Goal: Task Accomplishment & Management: Use online tool/utility

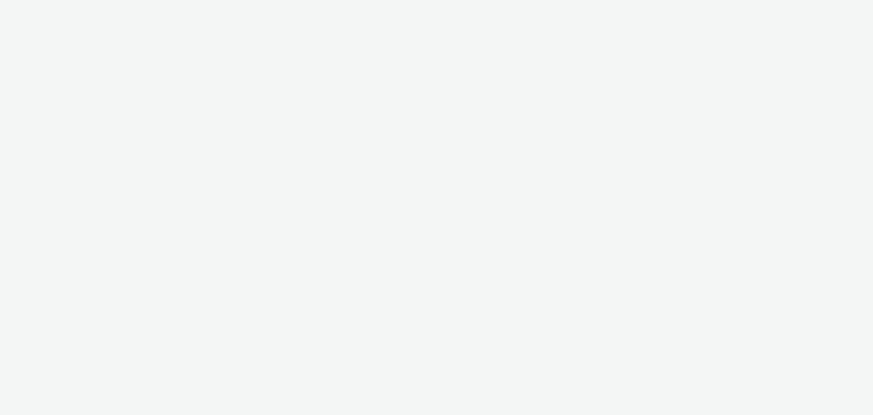
select select "c87e815b-22a1-47c7-876e-bd3135ce1a1d"
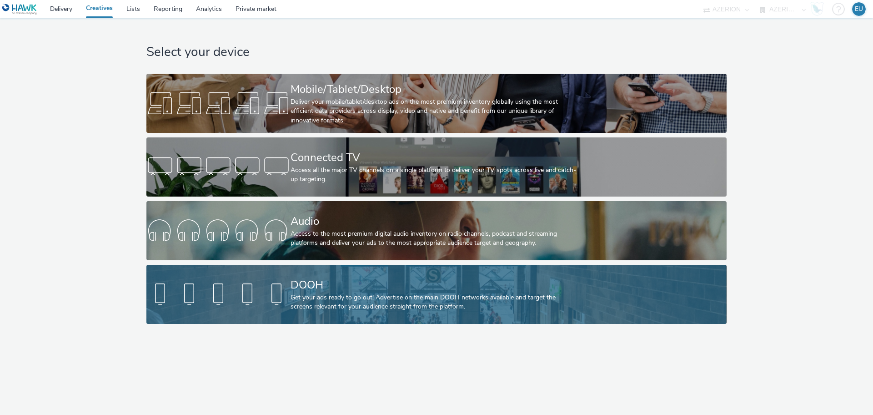
click at [303, 280] on div "DOOH" at bounding box center [434, 285] width 288 height 16
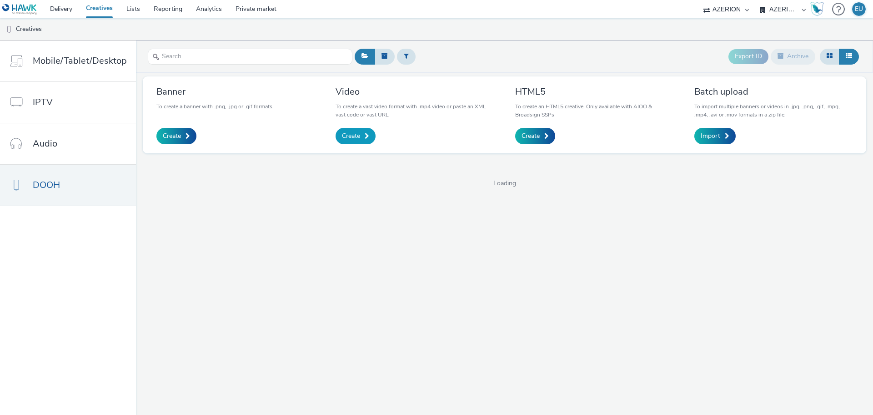
click at [355, 135] on span "Create" at bounding box center [351, 135] width 18 height 9
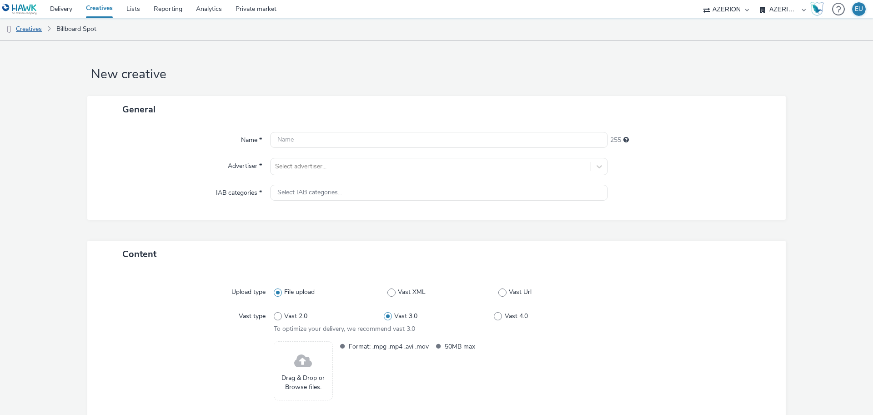
click at [19, 29] on link "Creatives" at bounding box center [23, 29] width 46 height 22
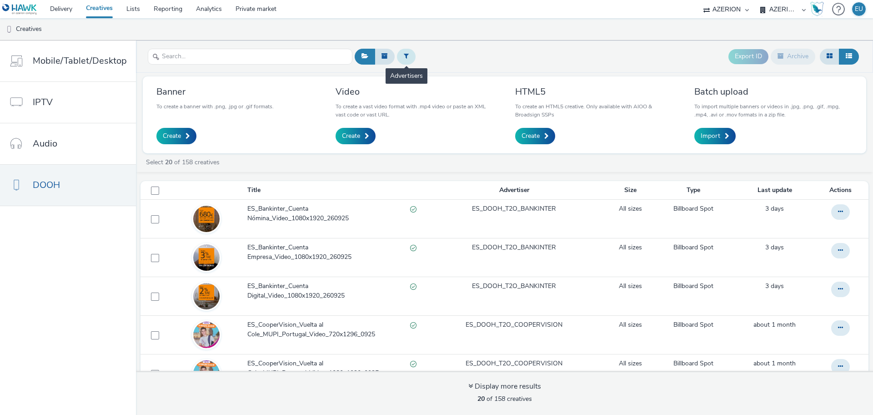
click at [404, 56] on icon at bounding box center [406, 56] width 5 height 6
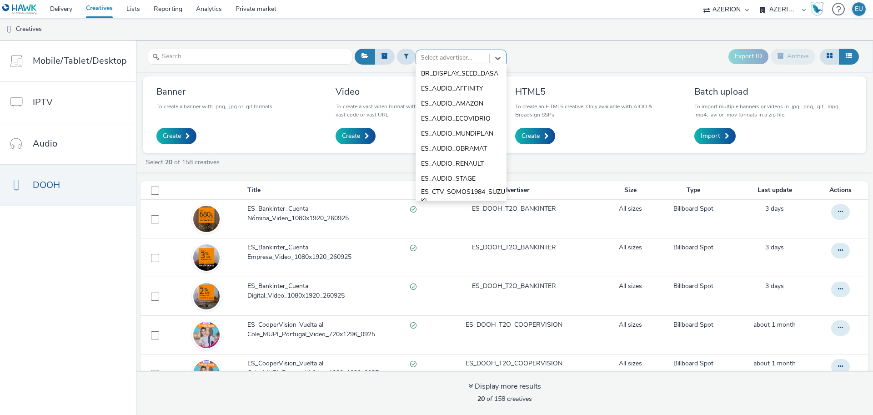
click at [428, 60] on div at bounding box center [452, 57] width 64 height 11
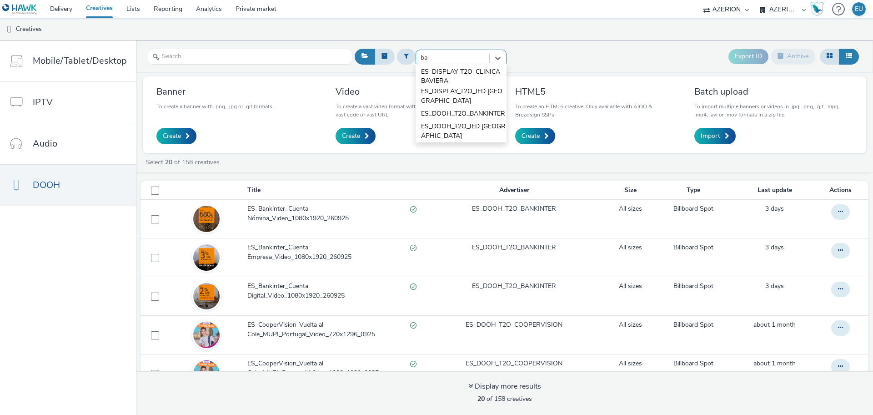
type input "ban"
click at [433, 74] on span "ES_DOOH_T2O_BANKINTER" at bounding box center [463, 73] width 84 height 9
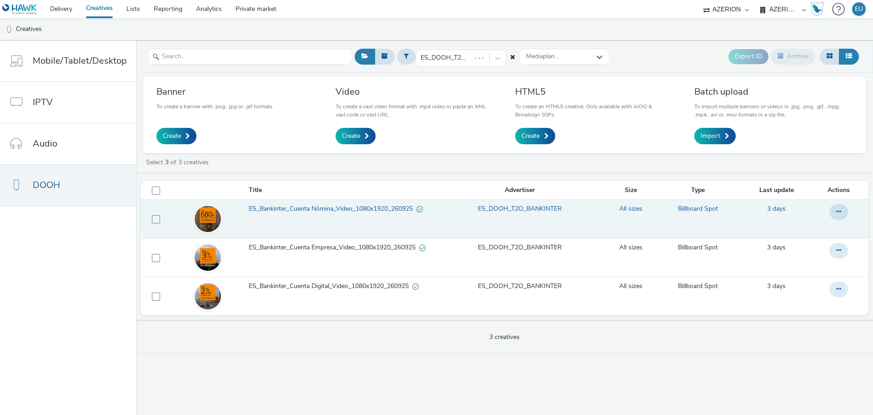
click at [362, 219] on td "ES_Bankinter_Cuenta Nómina_Video_1080x1920_260925" at bounding box center [341, 219] width 186 height 39
click at [364, 209] on span "ES_Bankinter_Cuenta Nómina_Video_1080x1920_260925" at bounding box center [333, 208] width 168 height 9
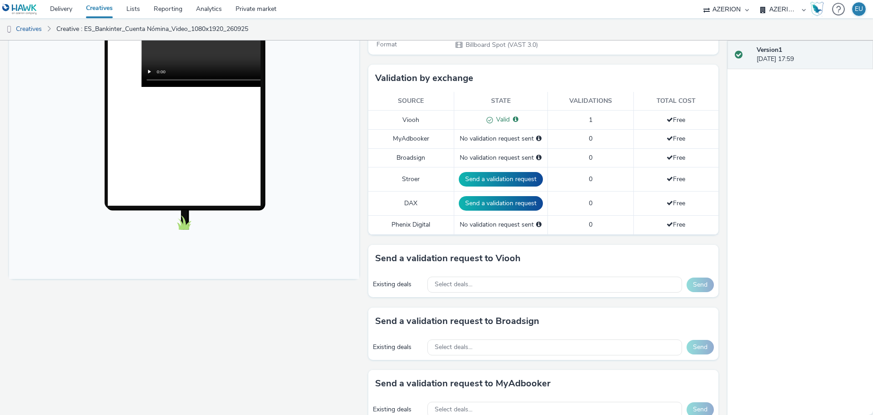
scroll to position [341, 0]
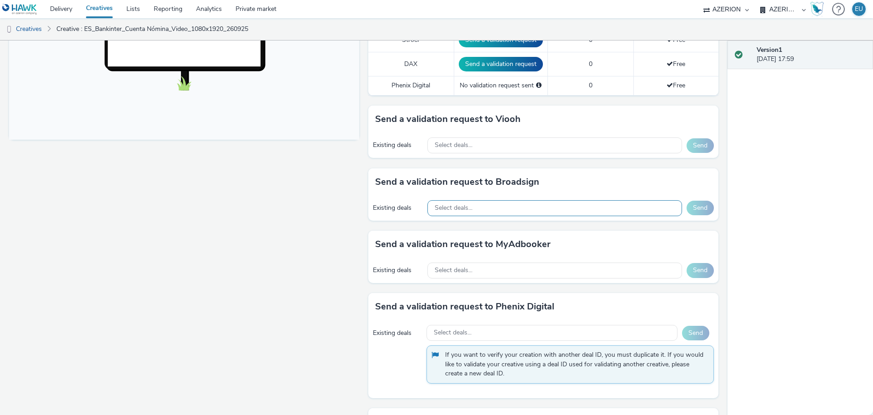
click at [523, 203] on div "Select deals..." at bounding box center [554, 208] width 255 height 16
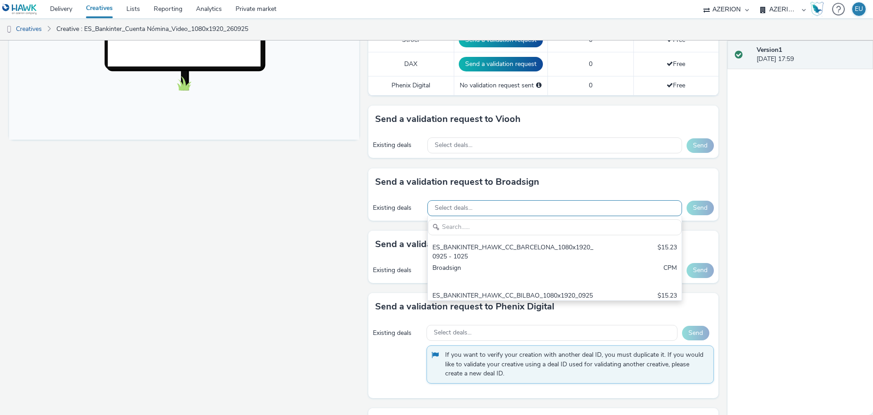
scroll to position [0, 0]
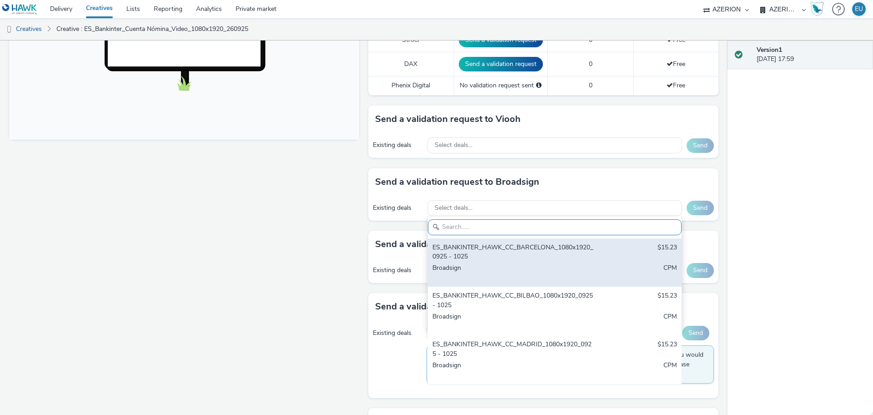
click at [515, 243] on div "ES_BANKINTER_HAWK_CC_BARCELONA_1080x1920_0925 - 1025" at bounding box center [512, 252] width 161 height 19
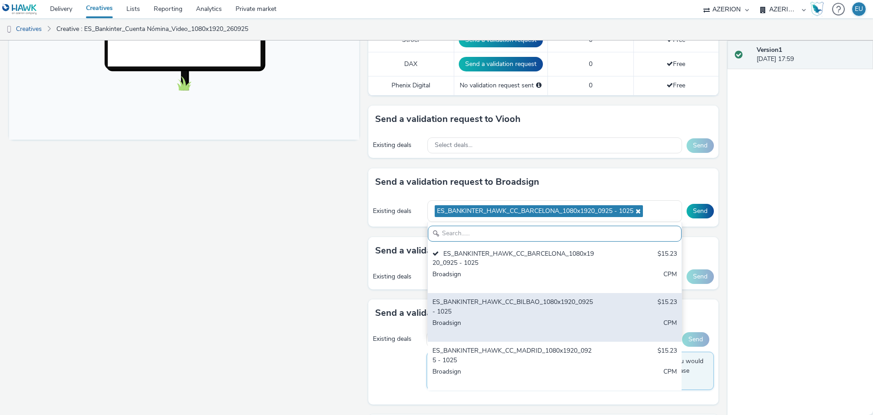
click at [503, 301] on div "ES_BANKINTER_HAWK_CC_BILBAO_1080x1920_0925 - 1025" at bounding box center [512, 306] width 161 height 19
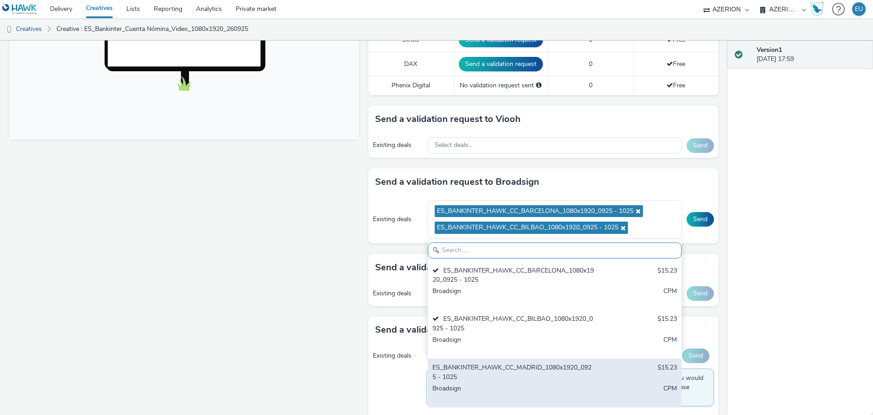
click at [496, 372] on div "ES_BANKINTER_HAWK_CC_MADRID_1080x1920_0925 - 1025" at bounding box center [512, 372] width 161 height 19
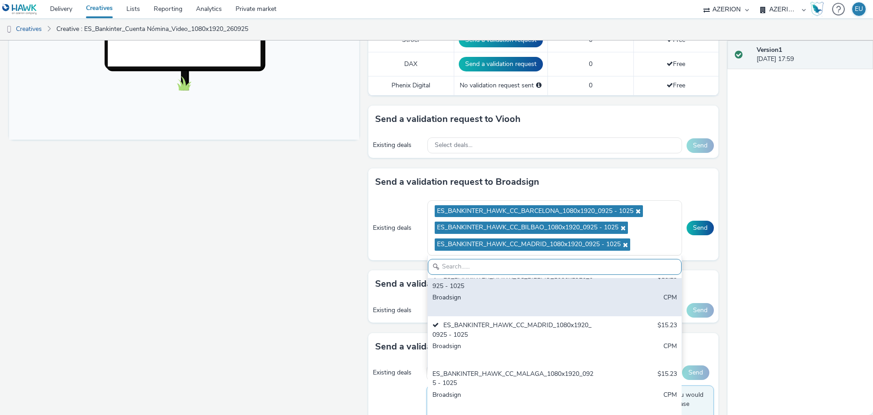
scroll to position [114, 0]
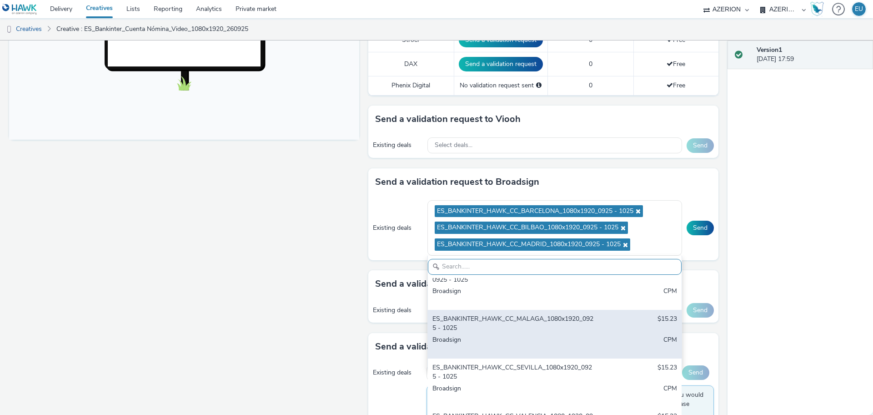
click at [507, 335] on div "Broadsign" at bounding box center [512, 344] width 161 height 19
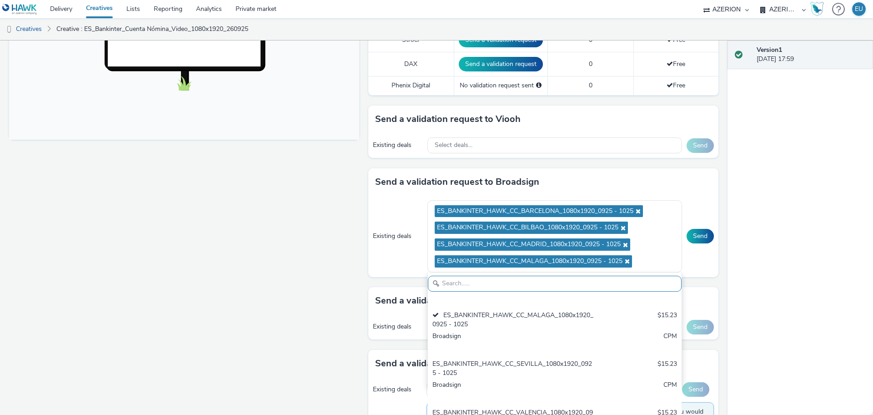
scroll to position [145, 0]
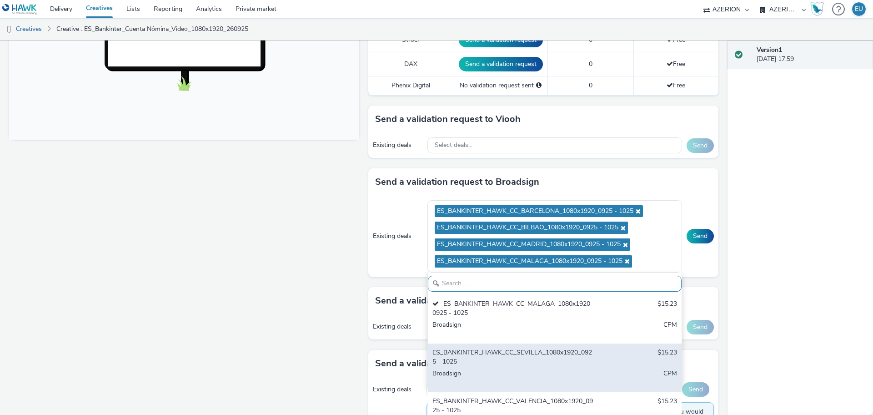
click at [515, 357] on div "ES_BANKINTER_HAWK_CC_SEVILLA_1080x1920_0925 - 1025" at bounding box center [512, 357] width 161 height 19
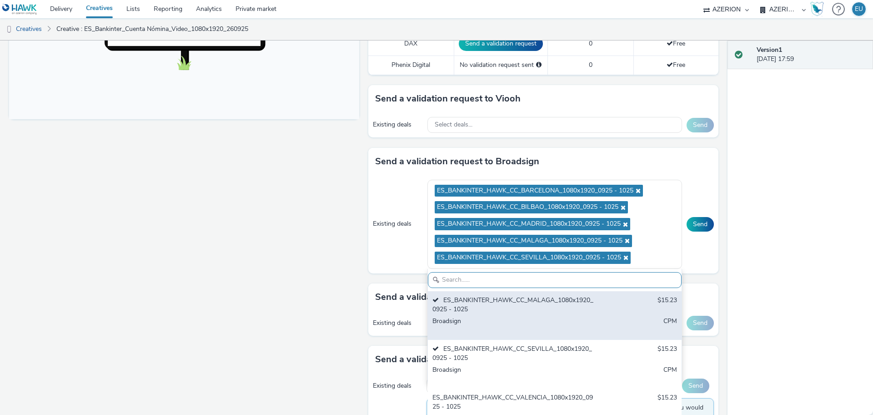
scroll to position [398, 0]
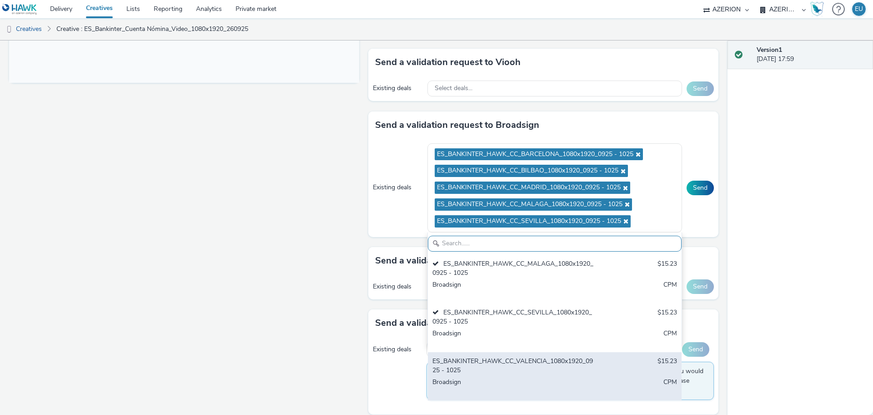
click at [515, 366] on div "ES_BANKINTER_HAWK_CC_VALENCIA_1080x1920_0925 - 1025" at bounding box center [512, 365] width 161 height 19
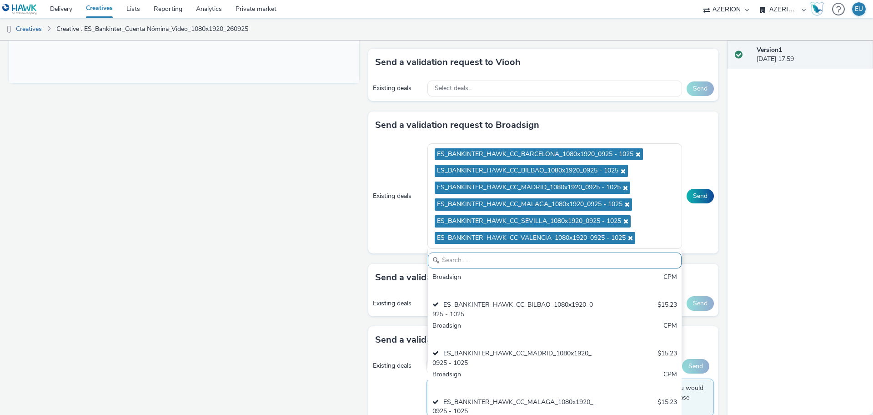
scroll to position [0, 0]
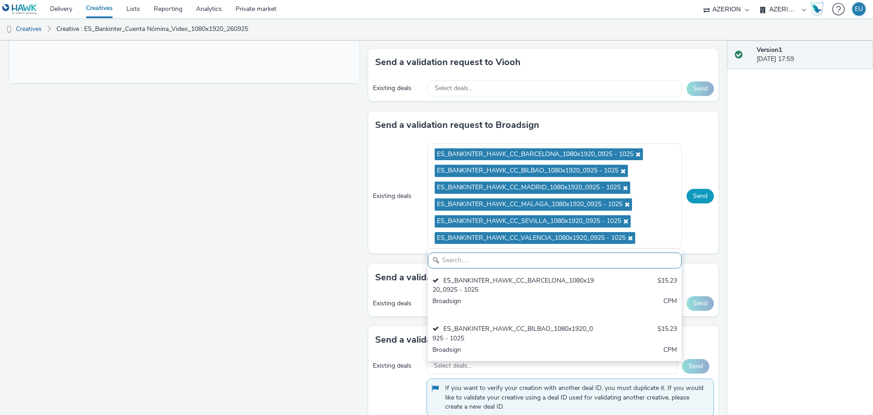
click at [691, 195] on button "Send" at bounding box center [699, 196] width 27 height 15
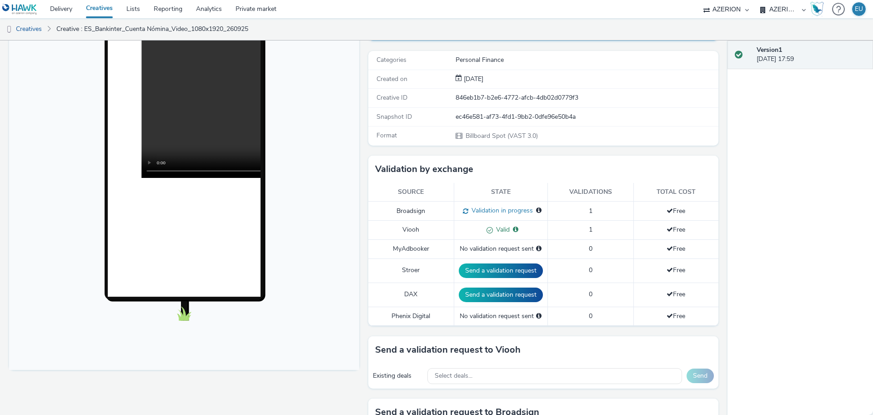
scroll to position [57, 0]
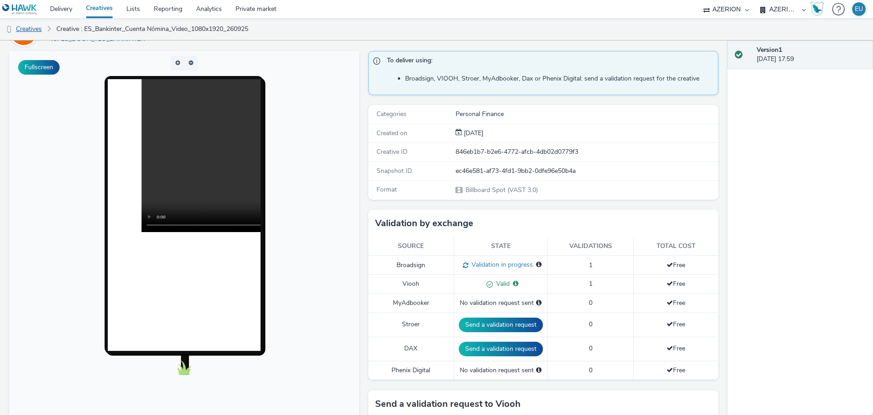
click at [31, 25] on link "Creatives" at bounding box center [23, 29] width 46 height 22
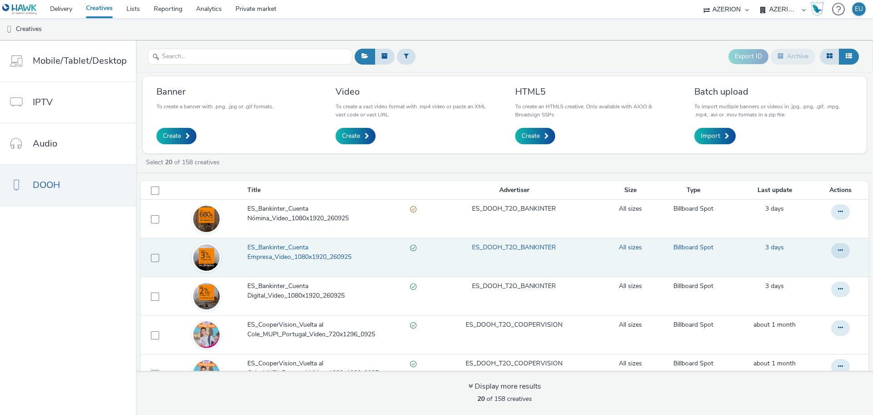
click at [290, 259] on span "ES_Bankinter_Cuenta Empresa_Video_1080x1920_260925" at bounding box center [328, 252] width 163 height 19
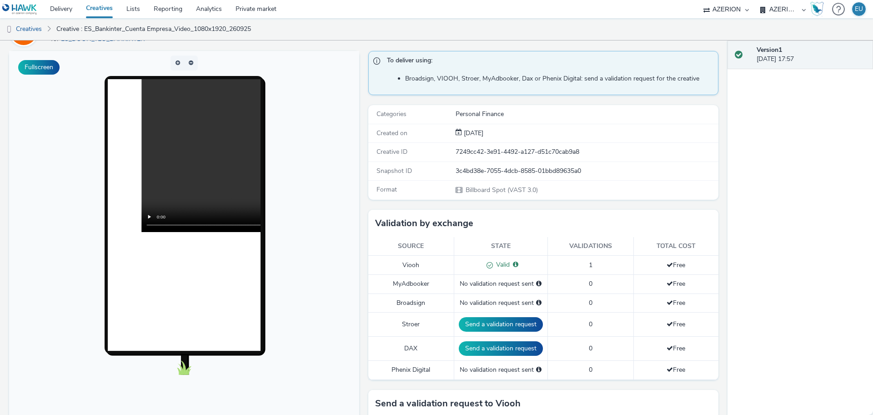
scroll to position [284, 0]
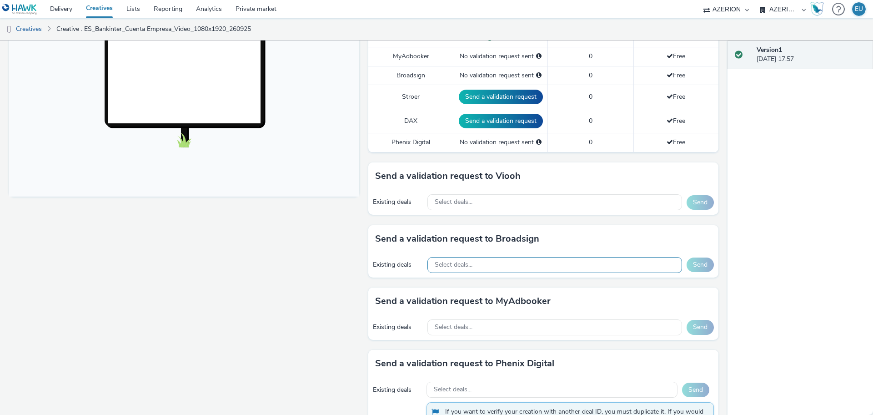
click at [500, 266] on div "Select deals..." at bounding box center [554, 265] width 255 height 16
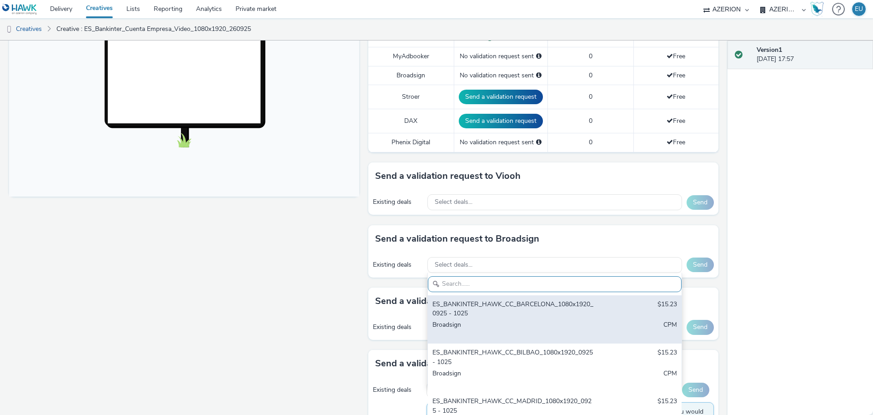
click at [498, 303] on div "ES_BANKINTER_HAWK_CC_BARCELONA_1080x1920_0925 - 1025" at bounding box center [512, 309] width 161 height 19
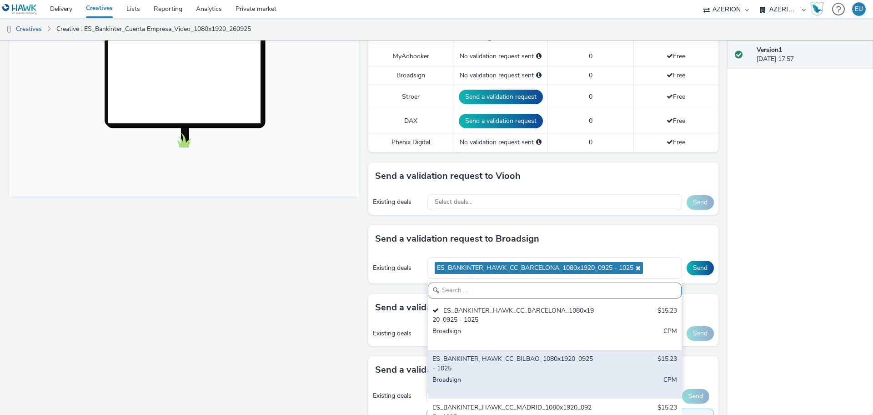
click at [505, 358] on div "ES_BANKINTER_HAWK_CC_BILBAO_1080x1920_0925 - 1025" at bounding box center [512, 363] width 161 height 19
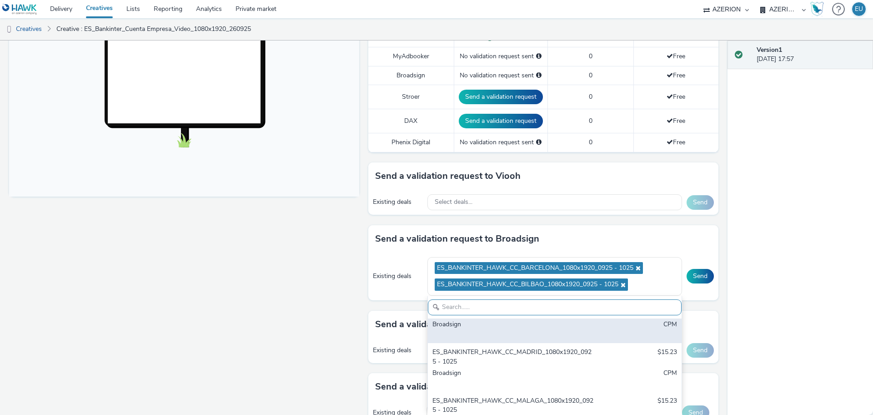
scroll to position [114, 0]
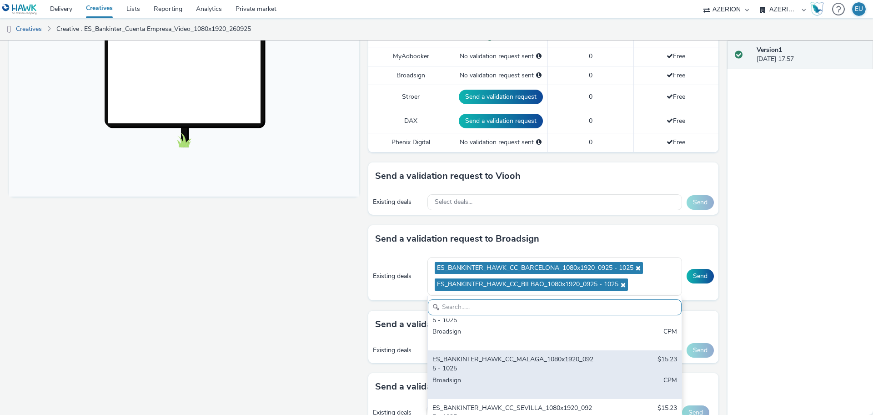
click at [511, 361] on div "ES_BANKINTER_HAWK_CC_MALAGA_1080x1920_0925 - 1025" at bounding box center [512, 364] width 161 height 19
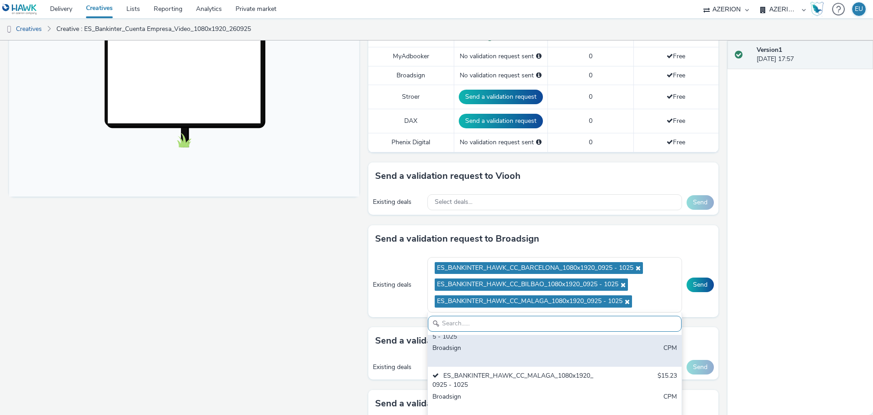
click at [509, 348] on div "Broadsign" at bounding box center [512, 352] width 161 height 19
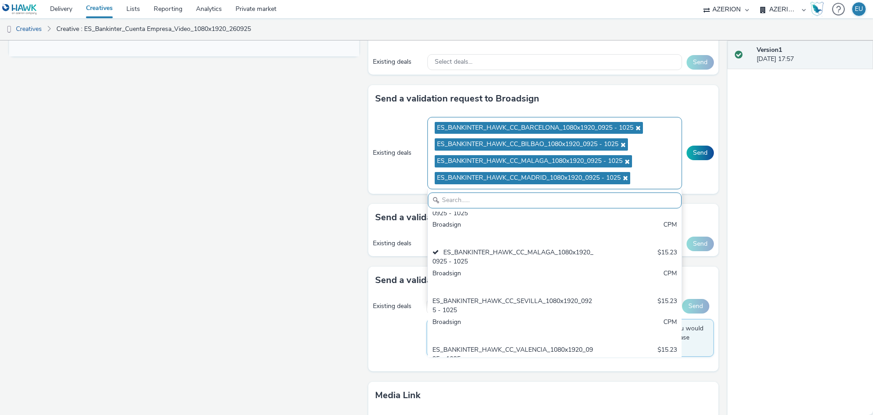
scroll to position [455, 0]
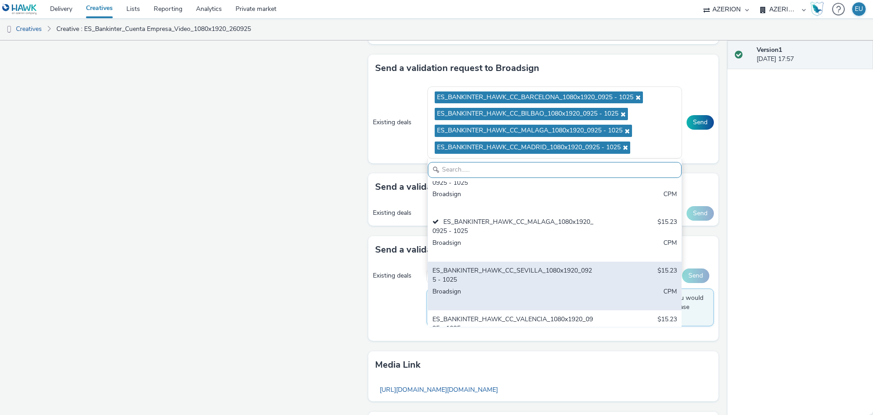
click at [532, 295] on div "Broadsign" at bounding box center [512, 296] width 161 height 19
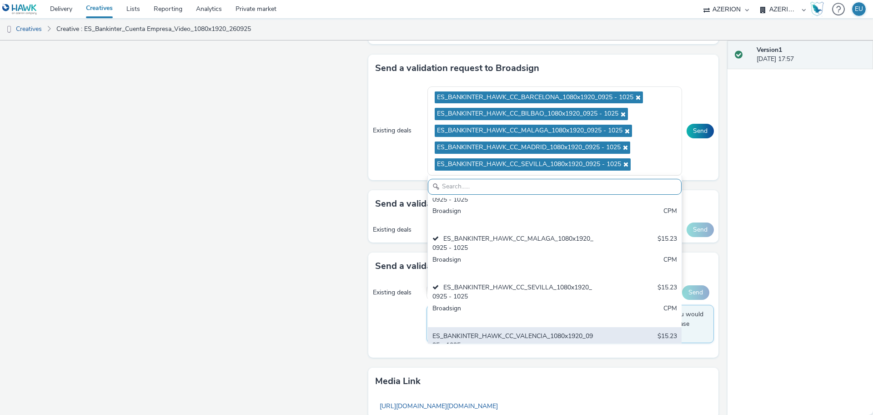
click at [510, 340] on div "ES_BANKINTER_HAWK_CC_VALENCIA_1080x1920_0925 - 1025" at bounding box center [512, 340] width 161 height 19
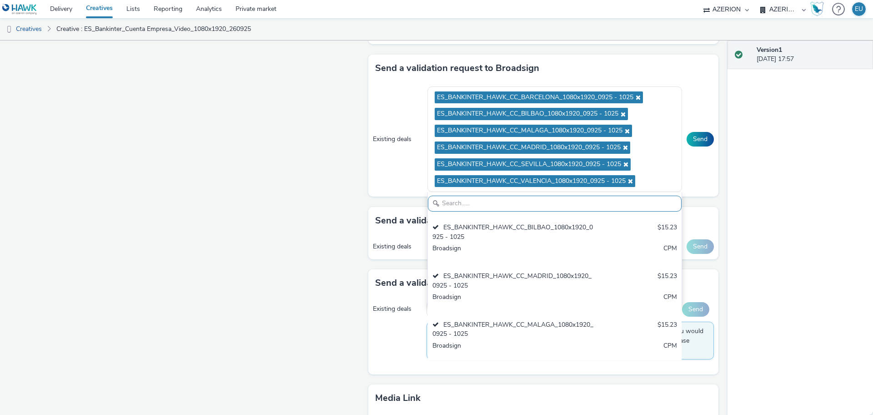
scroll to position [0, 0]
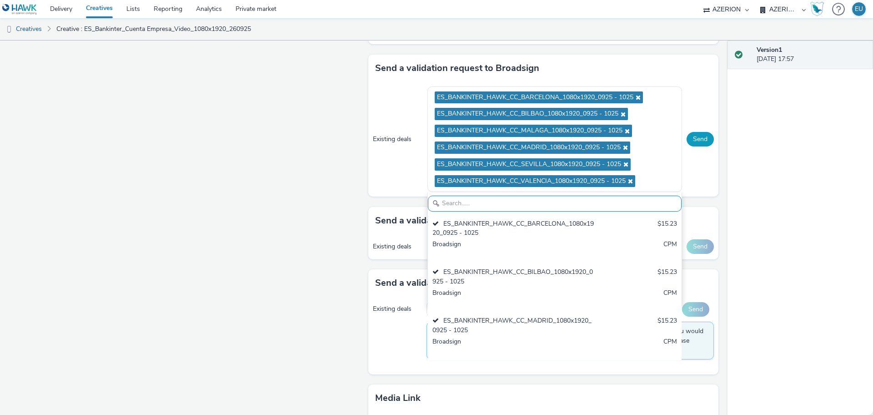
click at [687, 137] on button "Send" at bounding box center [699, 139] width 27 height 15
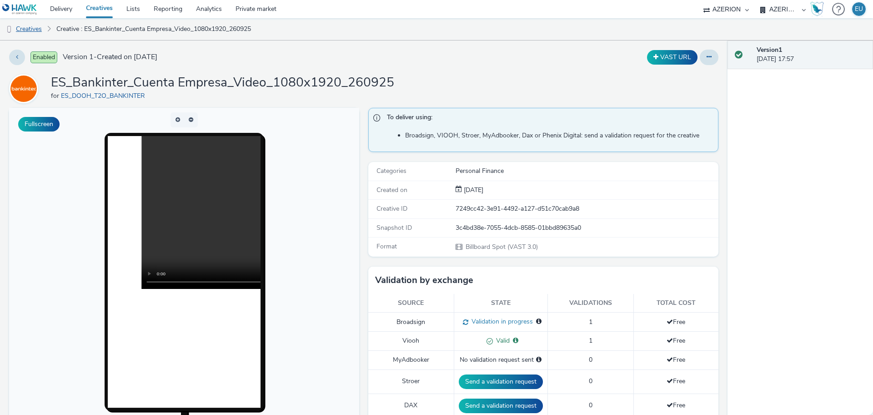
click at [31, 29] on link "Creatives" at bounding box center [23, 29] width 46 height 22
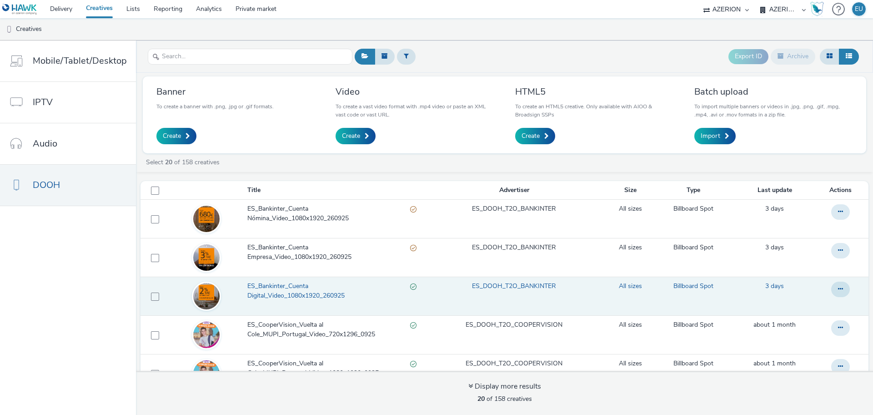
click at [292, 290] on span "ES_Bankinter_Cuenta Digital_Video_1080x1920_260925" at bounding box center [328, 290] width 163 height 19
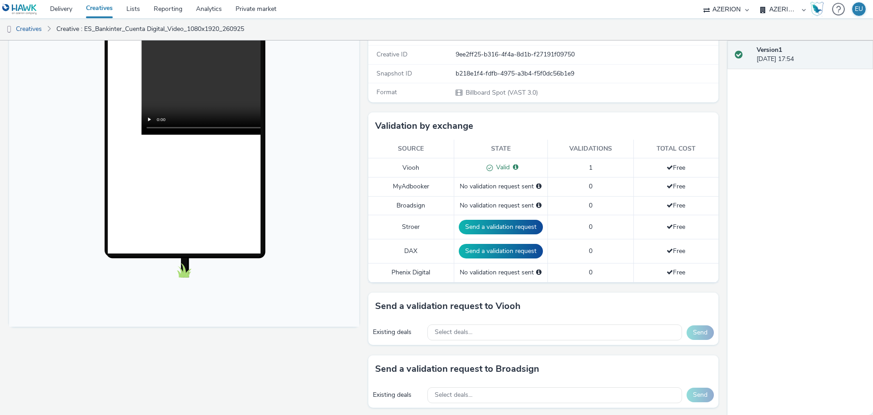
scroll to position [170, 0]
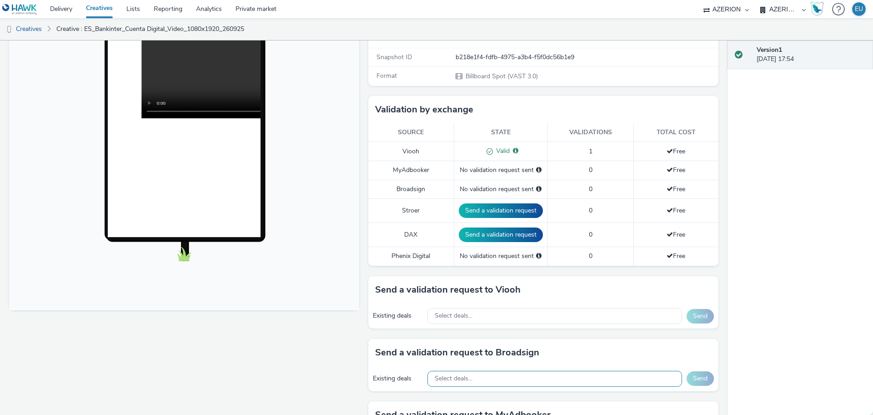
click at [487, 376] on div "Select deals..." at bounding box center [554, 378] width 255 height 16
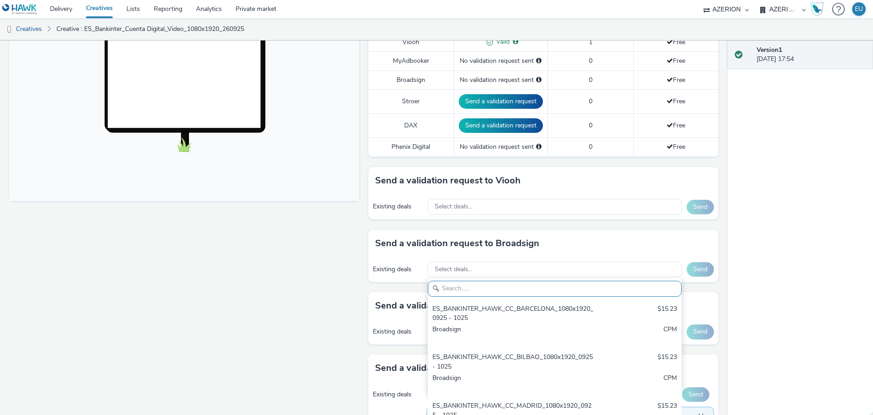
scroll to position [284, 0]
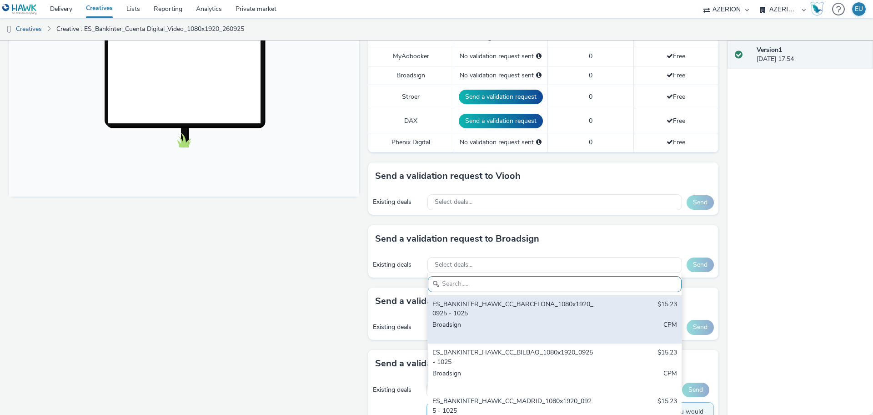
click at [553, 307] on div "ES_BANKINTER_HAWK_CC_BARCELONA_1080x1920_0925 - 1025" at bounding box center [512, 309] width 161 height 19
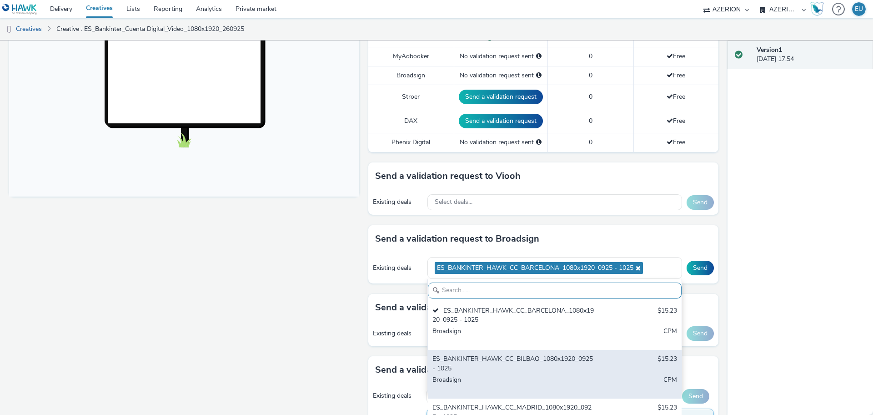
click at [560, 356] on div "ES_BANKINTER_HAWK_CC_BILBAO_1080x1920_0925 - 1025" at bounding box center [512, 363] width 161 height 19
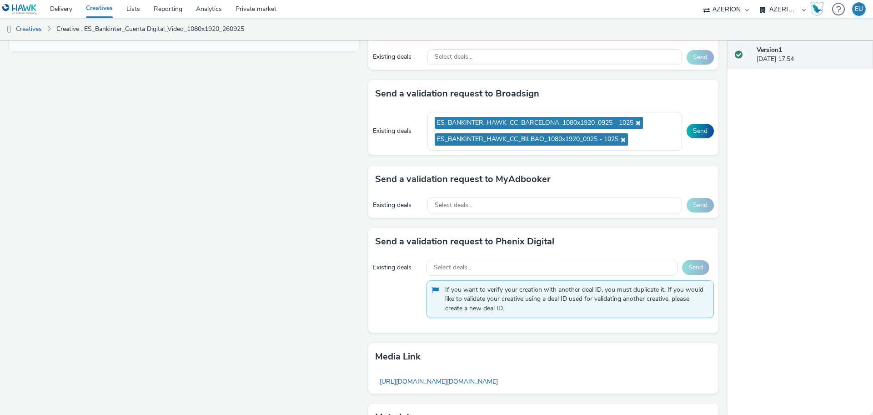
scroll to position [445, 0]
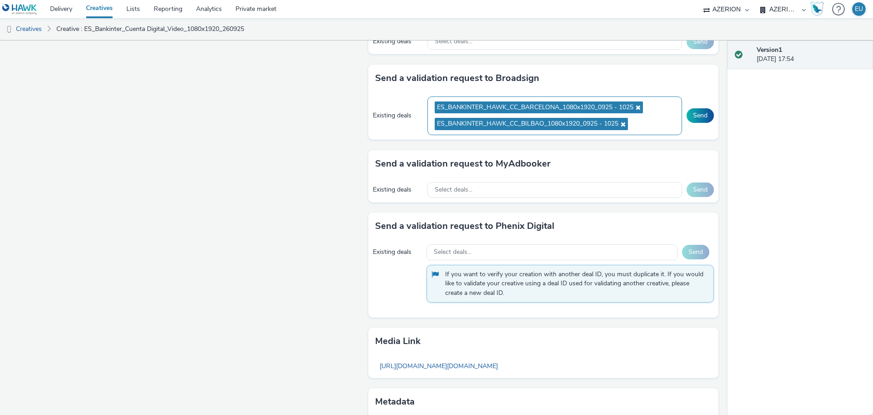
click at [643, 130] on ul "ES_BANKINTER_HAWK_CC_BARCELONA_1080x1920_0925 - 1025 ES_BANKINTER_HAWK_CC_BILBA…" at bounding box center [555, 116] width 240 height 34
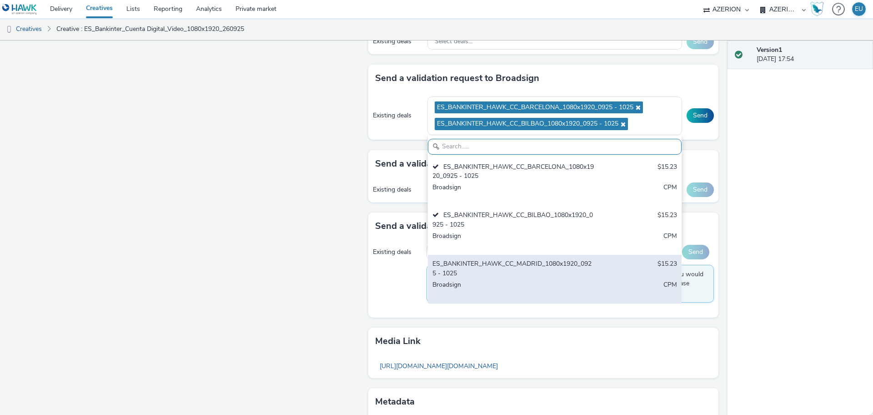
click at [485, 262] on div "ES_BANKINTER_HAWK_CC_MADRID_1080x1920_0925 - 1025" at bounding box center [512, 268] width 161 height 19
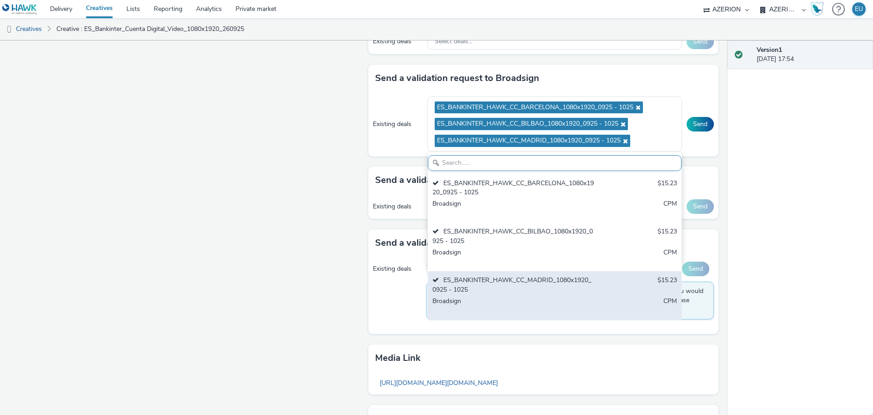
scroll to position [114, 0]
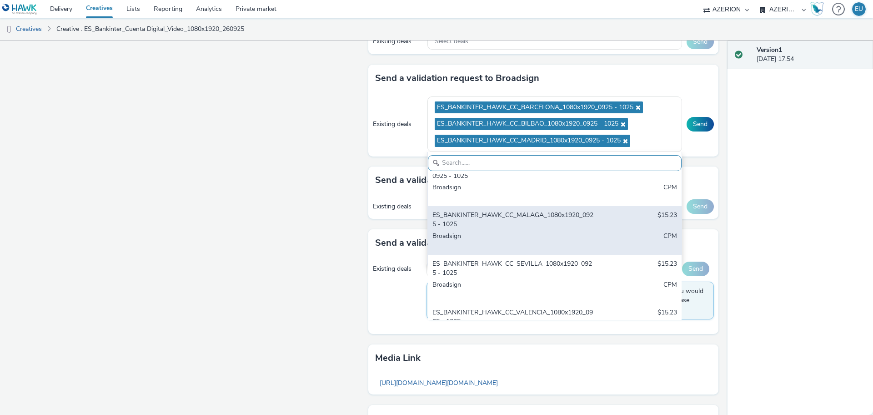
click at [474, 225] on div "ES_BANKINTER_HAWK_CC_MALAGA_1080x1920_0925 - 1025" at bounding box center [512, 219] width 161 height 19
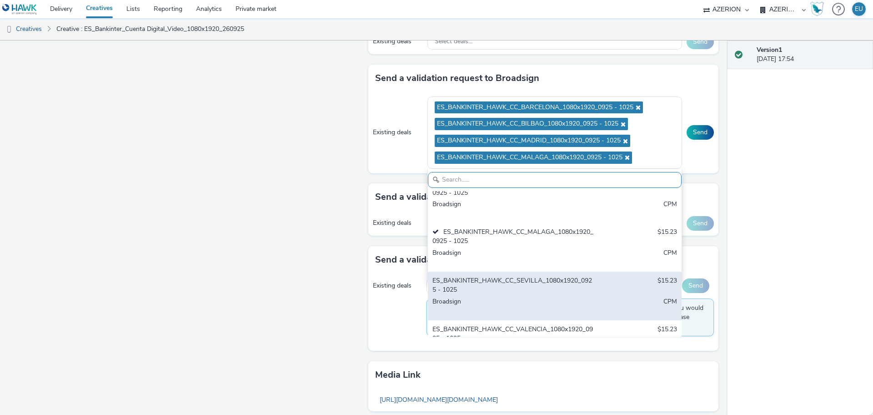
click at [457, 282] on div "ES_BANKINTER_HAWK_CC_SEVILLA_1080x1920_0925 - 1025" at bounding box center [512, 285] width 161 height 19
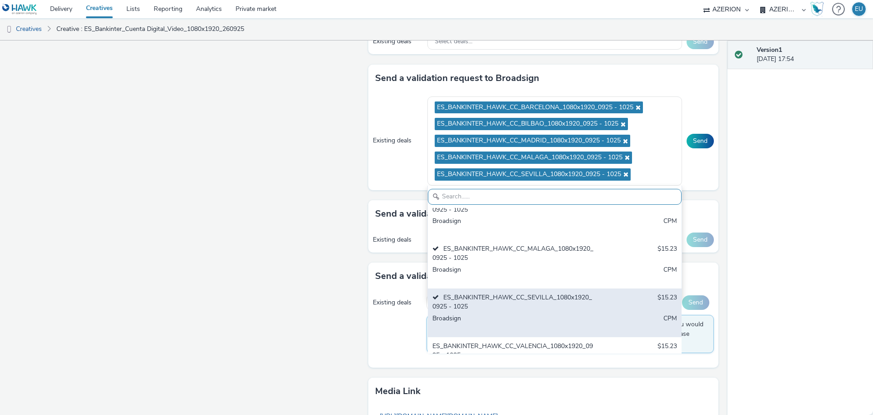
click at [469, 342] on div "ES_BANKINTER_HAWK_CC_VALENCIA_1080x1920_0925 - 1025" at bounding box center [512, 350] width 161 height 19
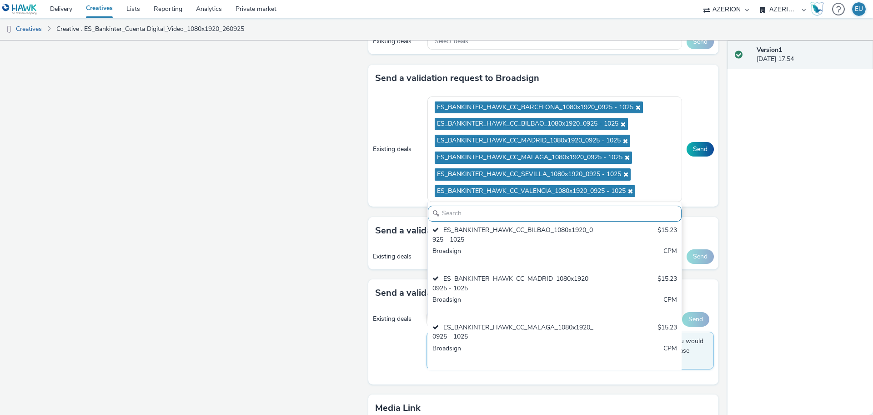
scroll to position [0, 0]
click at [688, 151] on button "Send" at bounding box center [699, 149] width 27 height 15
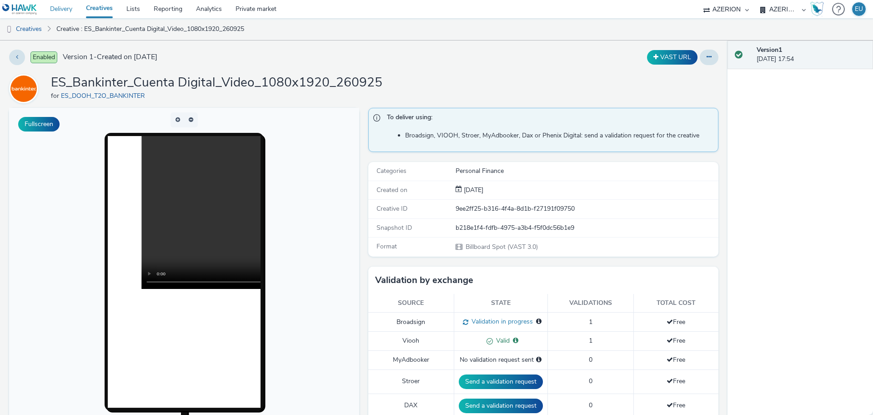
click at [65, 11] on link "Delivery" at bounding box center [61, 9] width 36 height 18
